Goal: Task Accomplishment & Management: Use online tool/utility

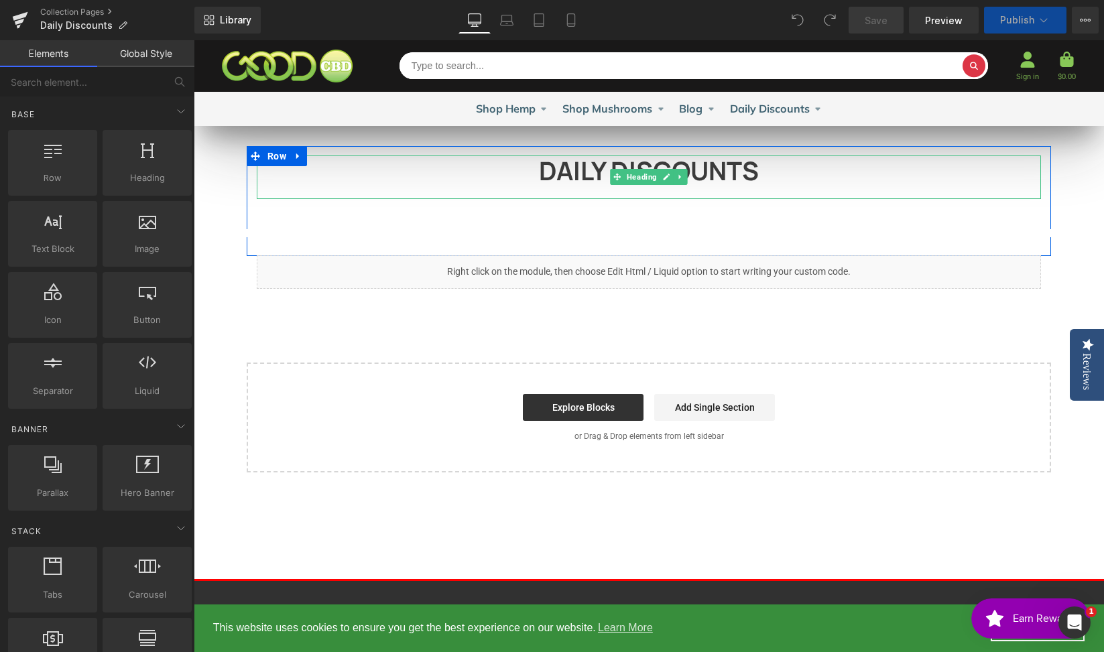
click at [562, 182] on strong "DAILY DISCOUNTS" at bounding box center [649, 170] width 220 height 35
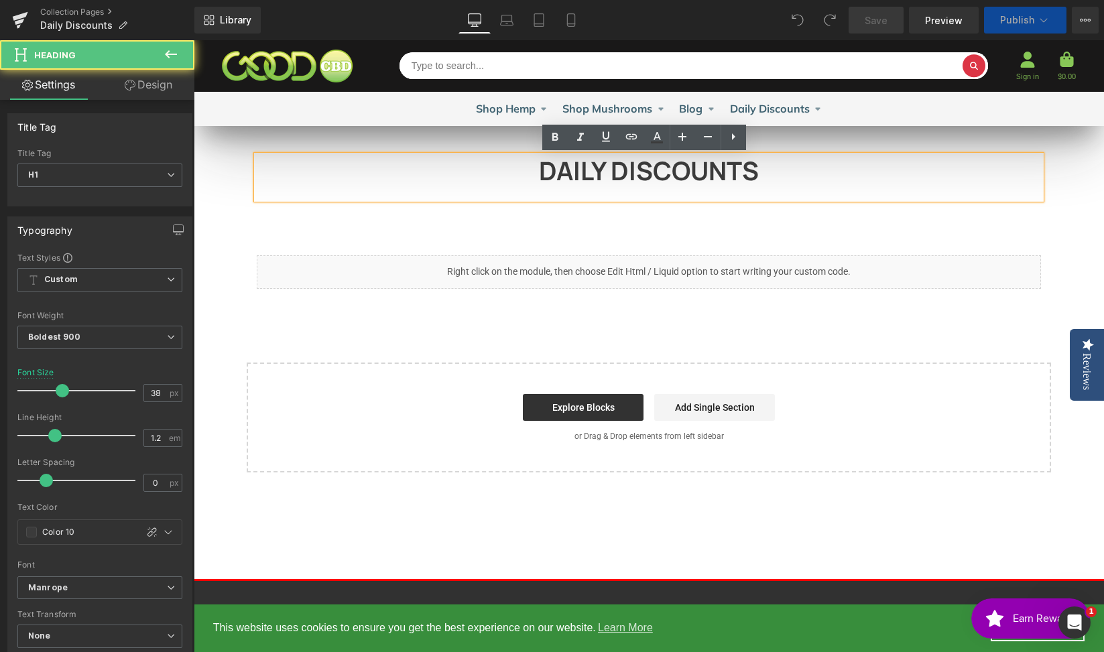
click at [794, 189] on div "DAILY DISCOUNTS" at bounding box center [649, 177] width 784 height 44
drag, startPoint x: 667, startPoint y: 172, endPoint x: 514, endPoint y: 162, distance: 153.1
click at [514, 162] on h1 "DAILY DISCOUNTS" at bounding box center [649, 170] width 784 height 31
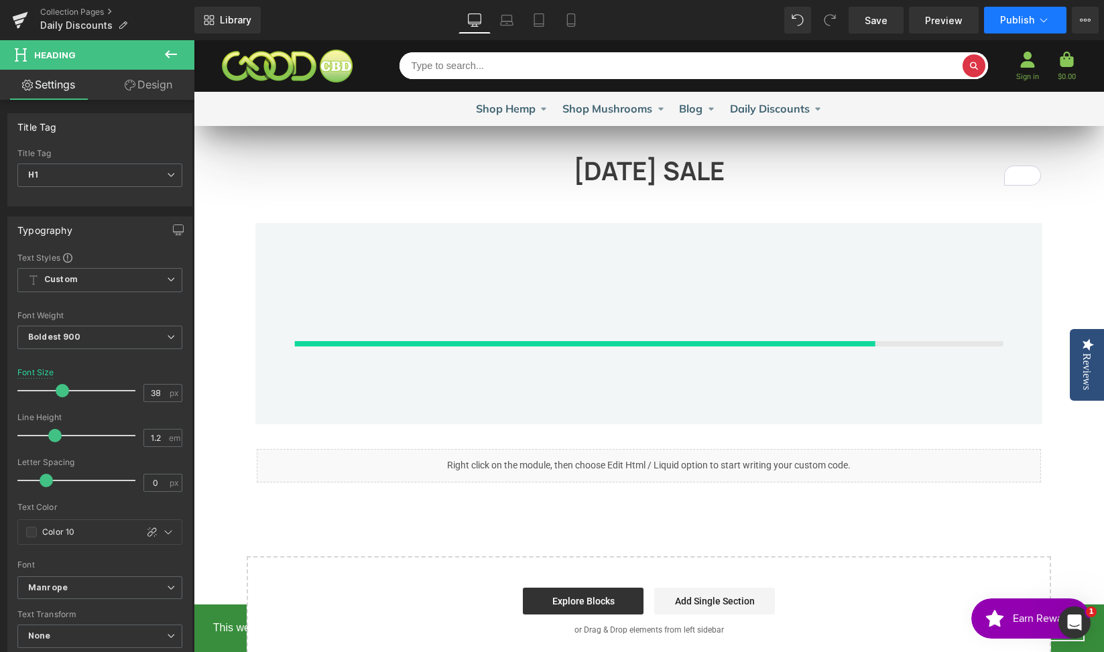
click at [1046, 17] on icon at bounding box center [1043, 19] width 13 height 13
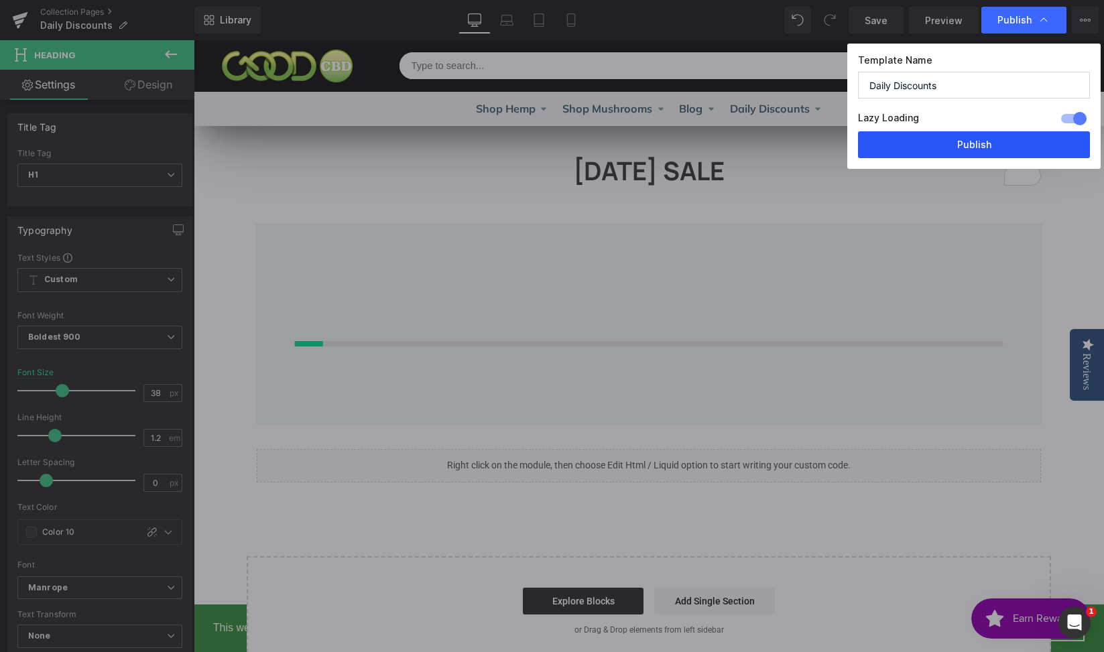
click at [966, 141] on button "Publish" at bounding box center [974, 144] width 232 height 27
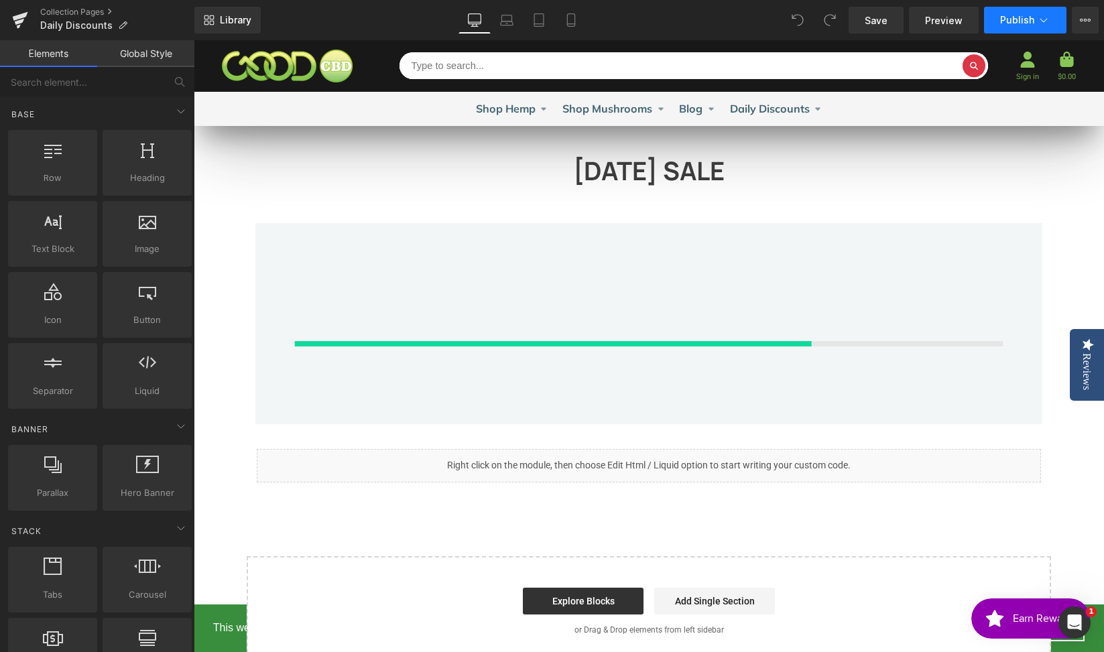
click at [1001, 29] on button "Publish" at bounding box center [1025, 20] width 82 height 27
click at [1019, 22] on span "Publish" at bounding box center [1017, 20] width 34 height 11
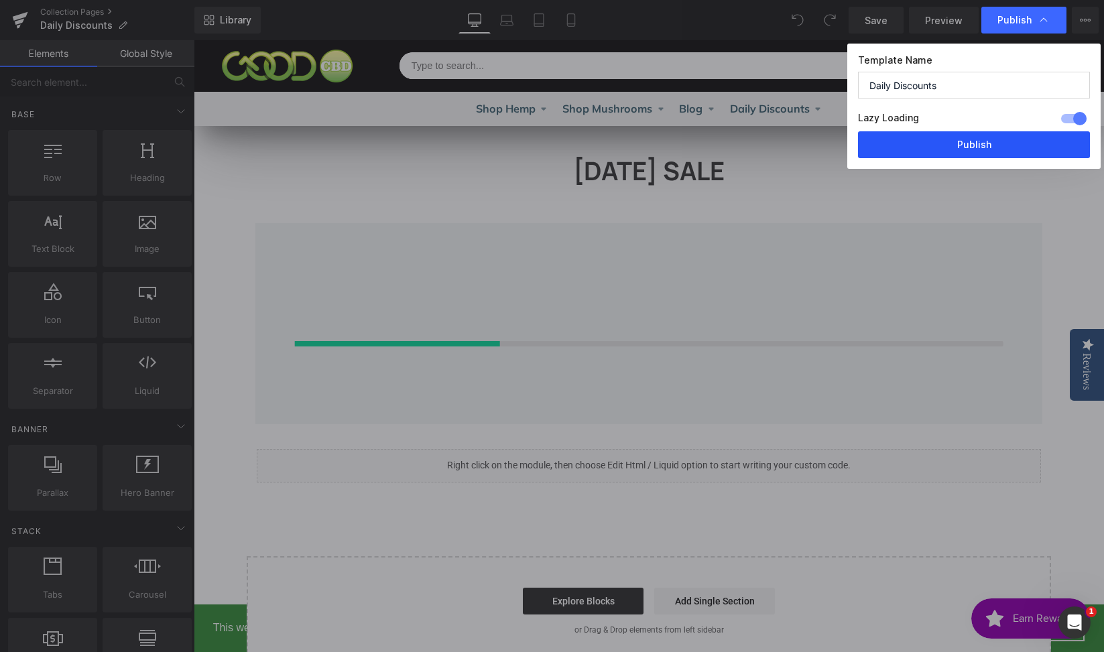
click at [964, 147] on button "Publish" at bounding box center [974, 144] width 232 height 27
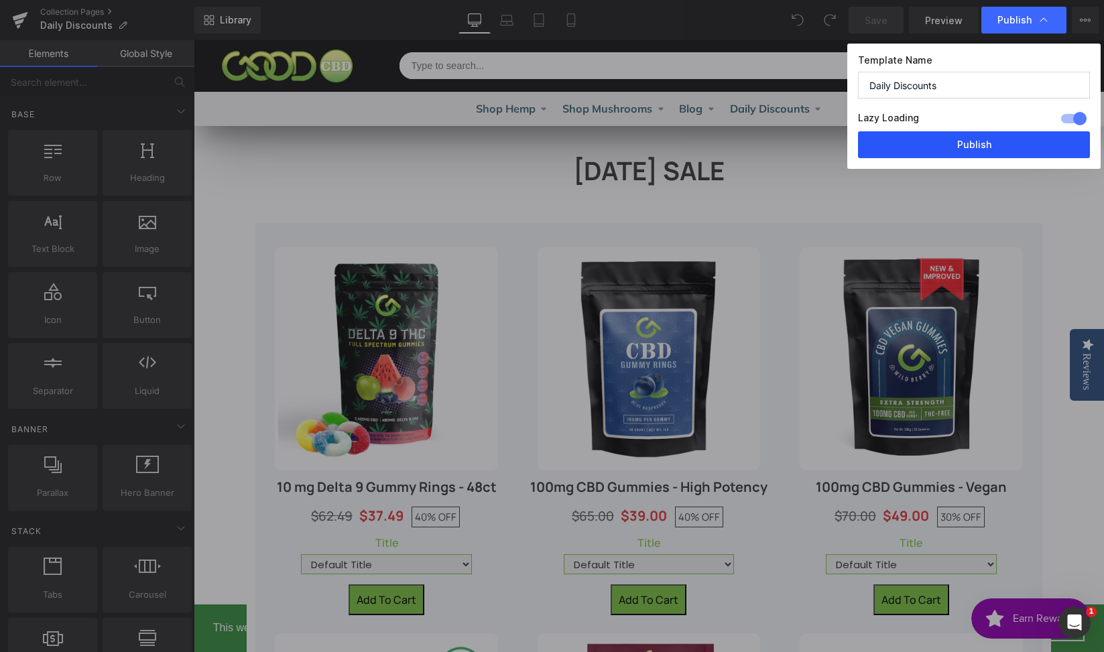
click at [972, 137] on button "Publish" at bounding box center [974, 144] width 232 height 27
click at [1001, 23] on span "Publish" at bounding box center [1014, 20] width 34 height 12
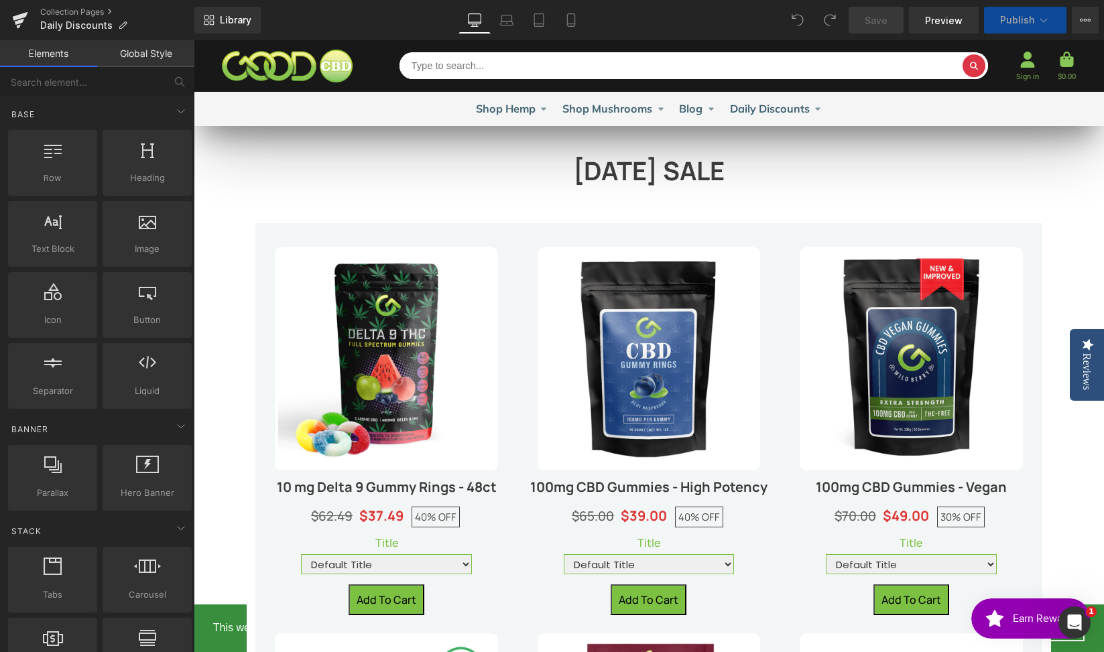
select select "1200mg"
click at [1019, 4] on div "Library Desktop Desktop Laptop Tablet Mobile Save Preview Publish Scheduled Vie…" at bounding box center [648, 20] width 909 height 40
click at [1023, 15] on span "Publish" at bounding box center [1017, 20] width 34 height 11
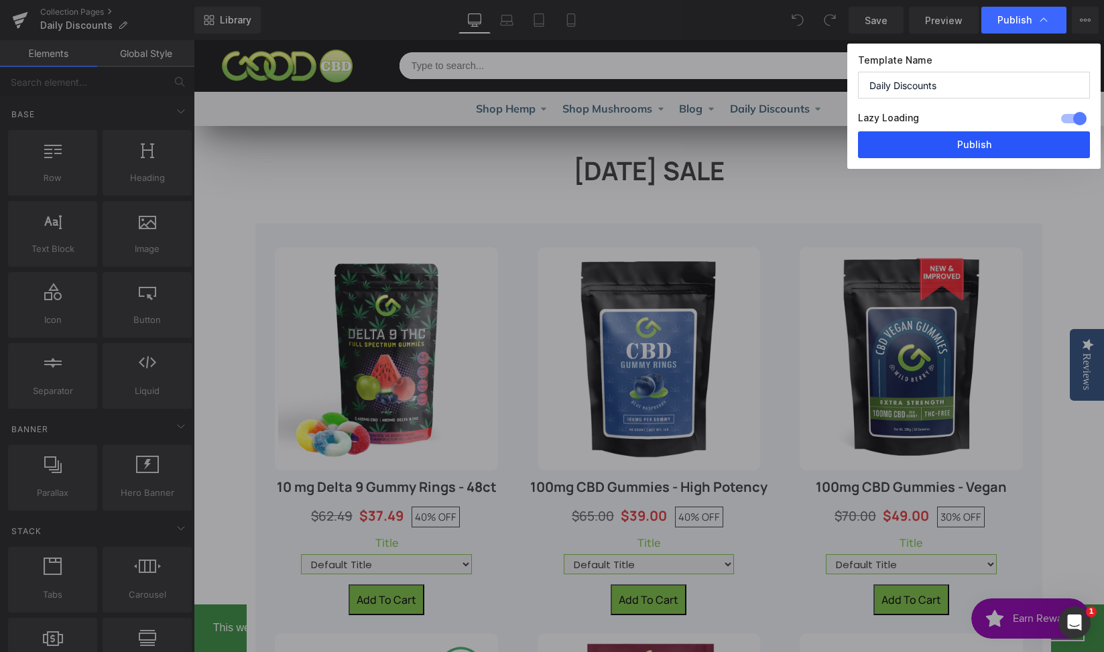
click at [1008, 148] on button "Publish" at bounding box center [974, 144] width 232 height 27
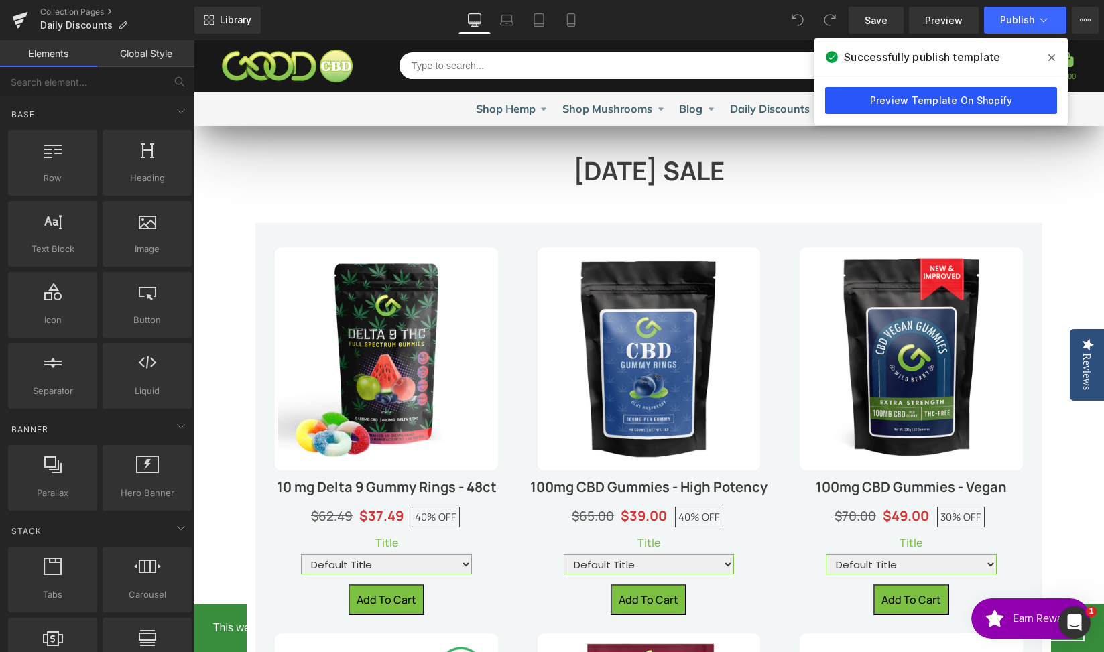
click at [961, 102] on link "Preview Template On Shopify" at bounding box center [941, 100] width 232 height 27
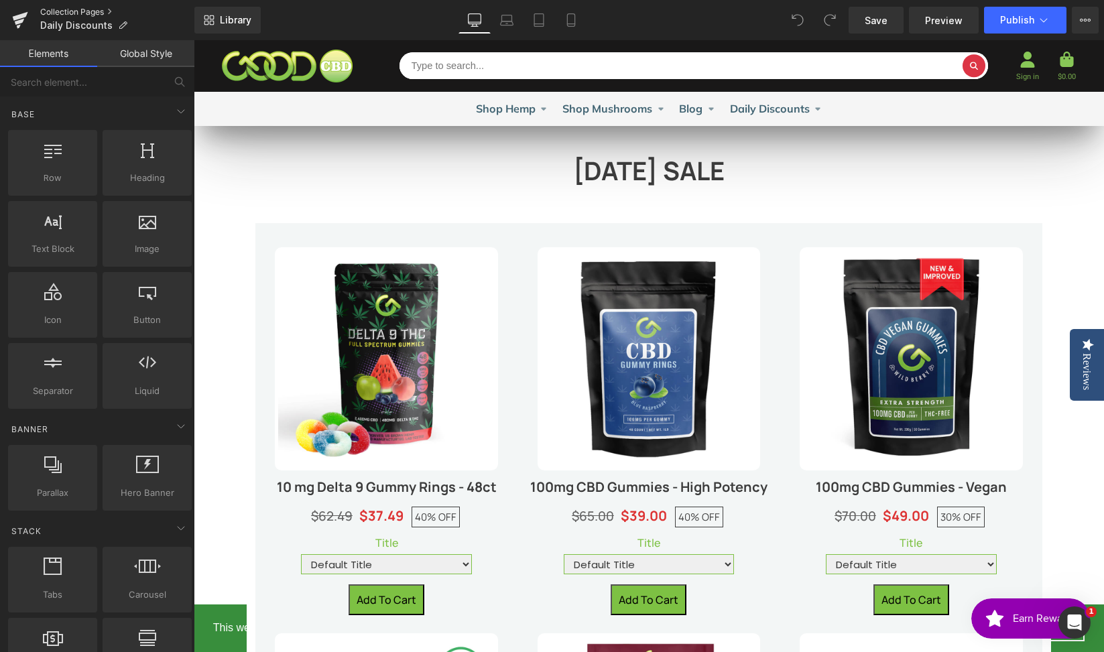
click at [82, 9] on link "Collection Pages" at bounding box center [117, 12] width 154 height 11
